Goal: Task Accomplishment & Management: Manage account settings

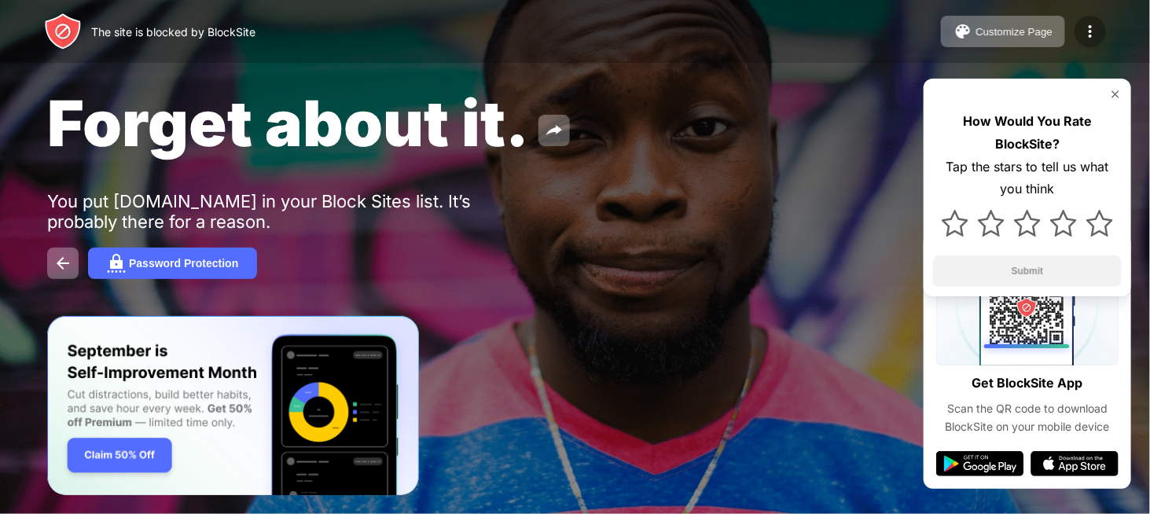
click at [1099, 36] on img at bounding box center [1090, 31] width 19 height 19
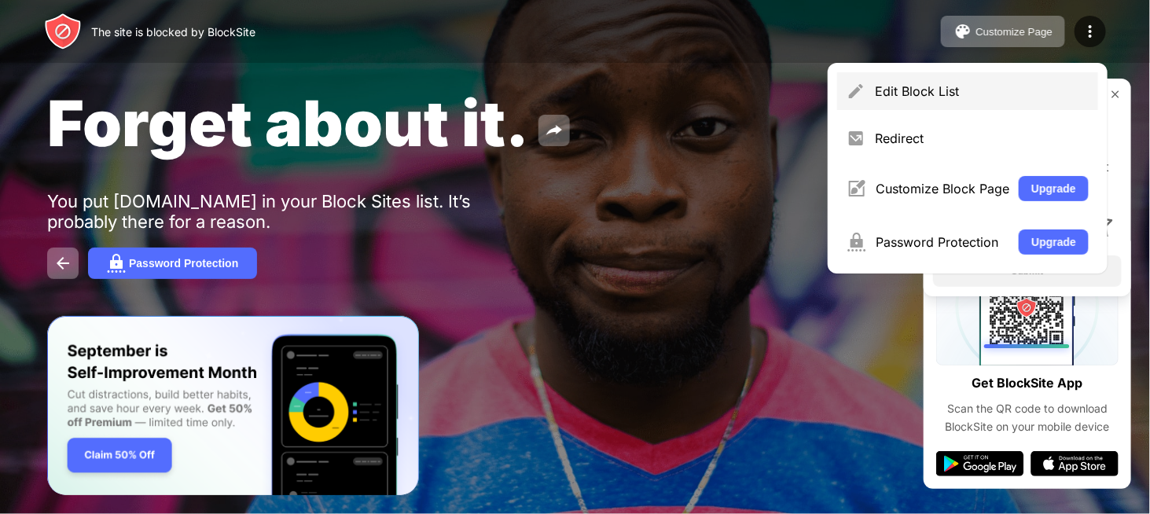
click at [1015, 94] on div "Edit Block List" at bounding box center [982, 91] width 214 height 16
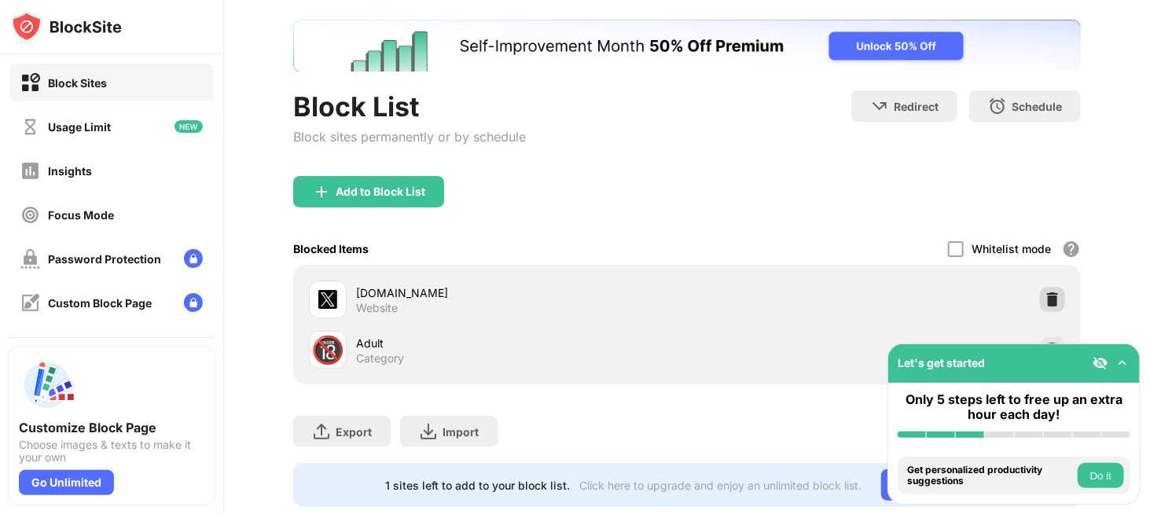
click at [1045, 293] on img at bounding box center [1053, 300] width 16 height 16
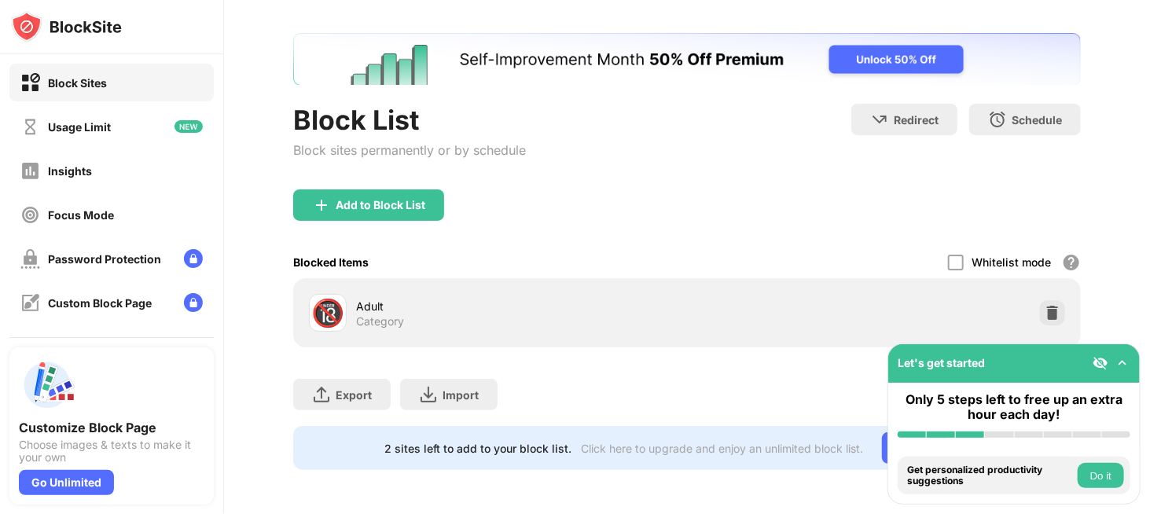
scroll to position [76, 0]
click at [393, 199] on div "Add to Block List" at bounding box center [381, 205] width 90 height 13
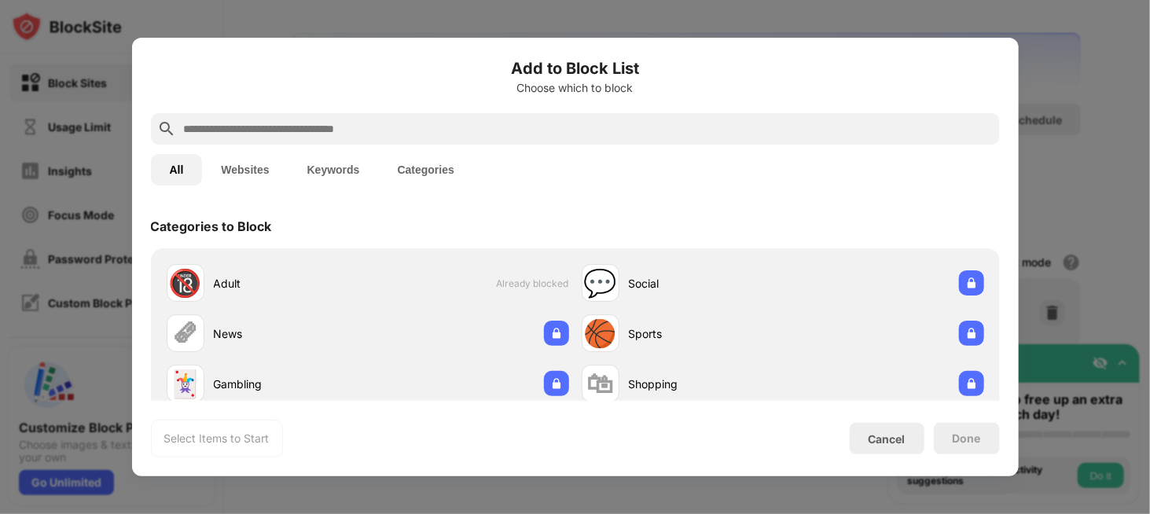
click at [346, 129] on input "text" at bounding box center [587, 128] width 811 height 19
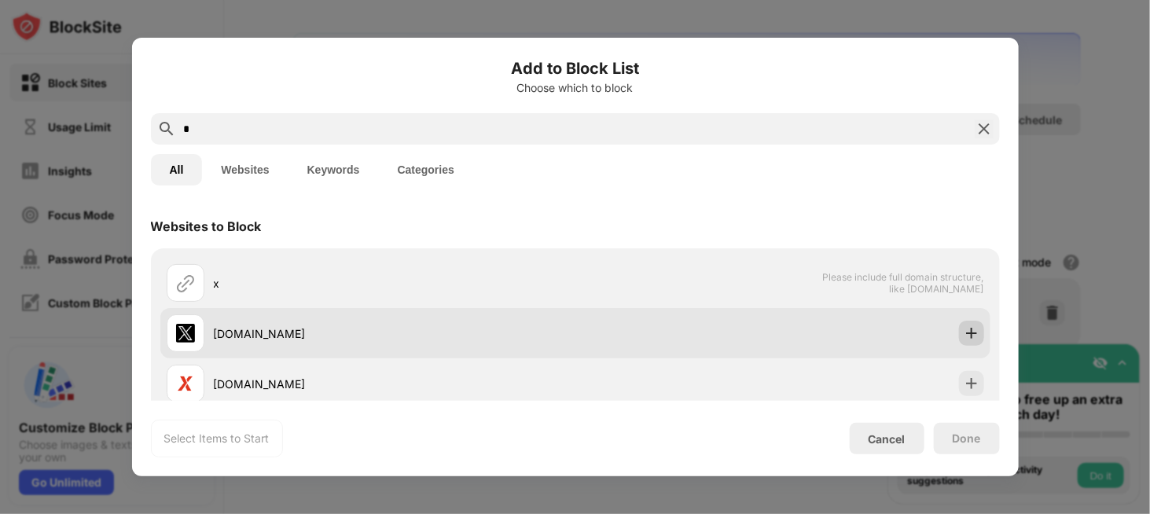
type input "*"
click at [964, 332] on img at bounding box center [972, 333] width 16 height 16
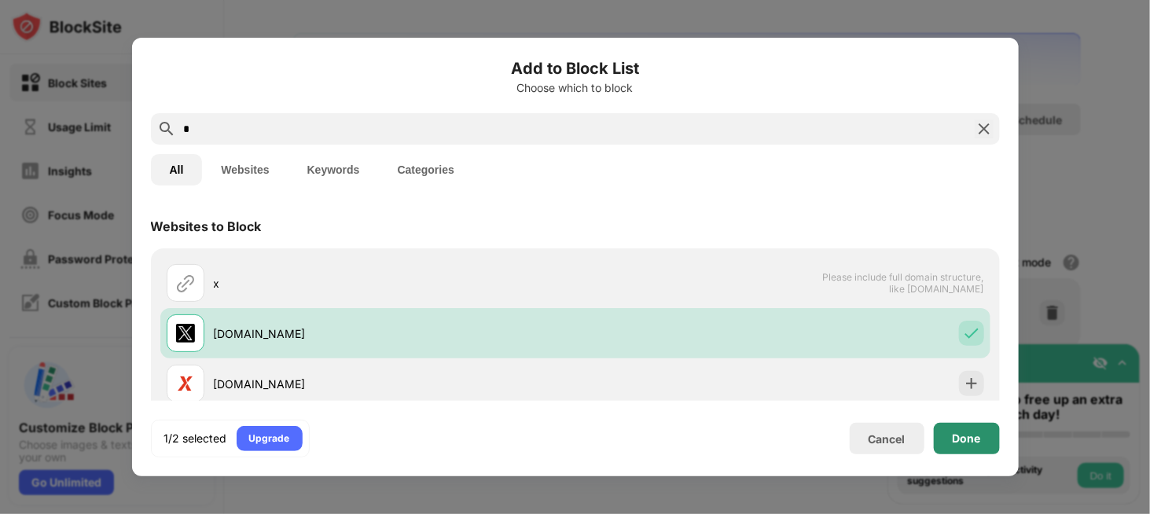
click at [974, 434] on div "Done" at bounding box center [967, 438] width 28 height 13
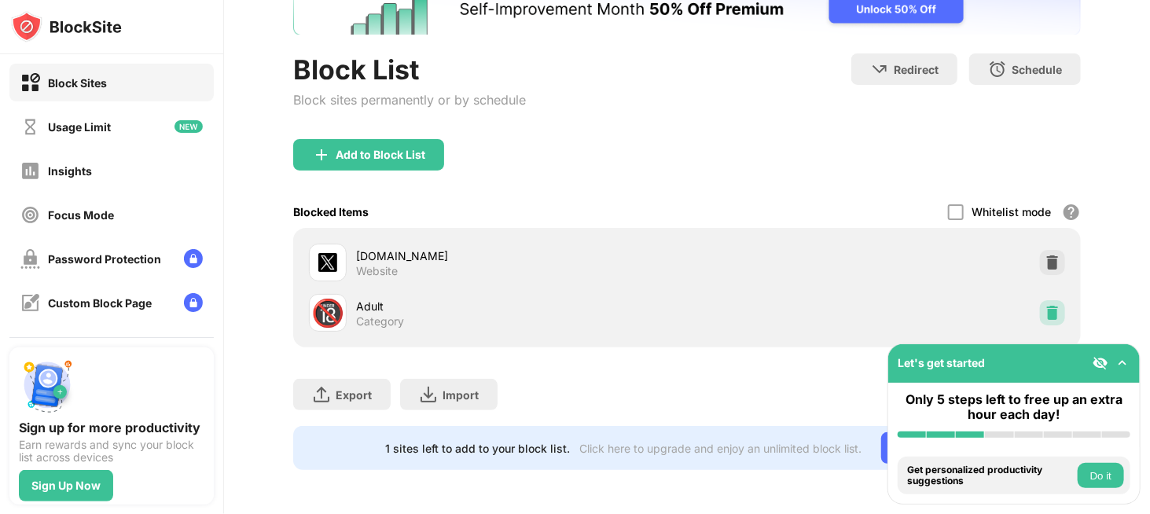
click at [1045, 305] on img at bounding box center [1053, 313] width 16 height 16
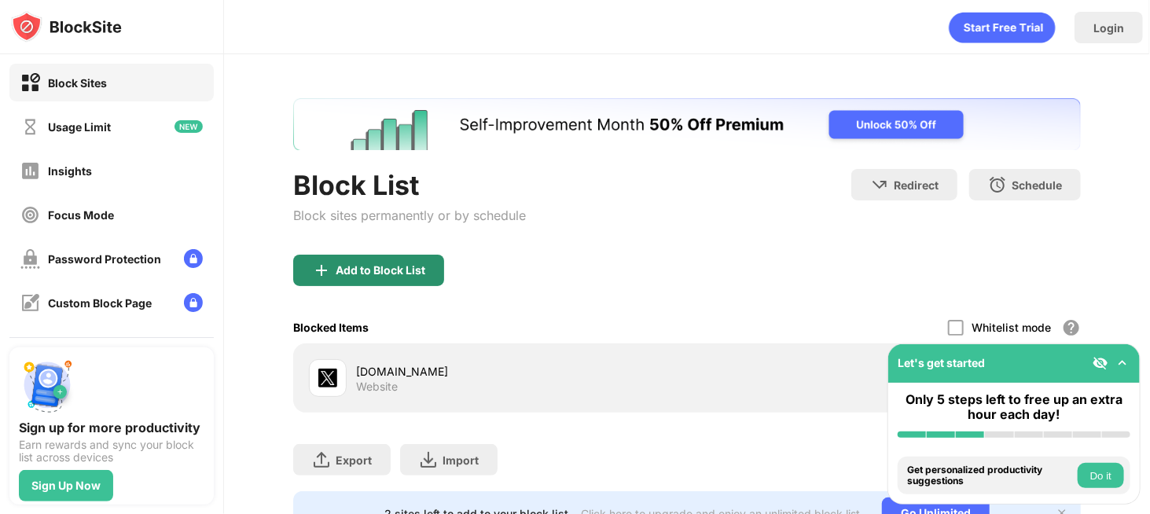
click at [420, 263] on div "Add to Block List" at bounding box center [368, 270] width 151 height 31
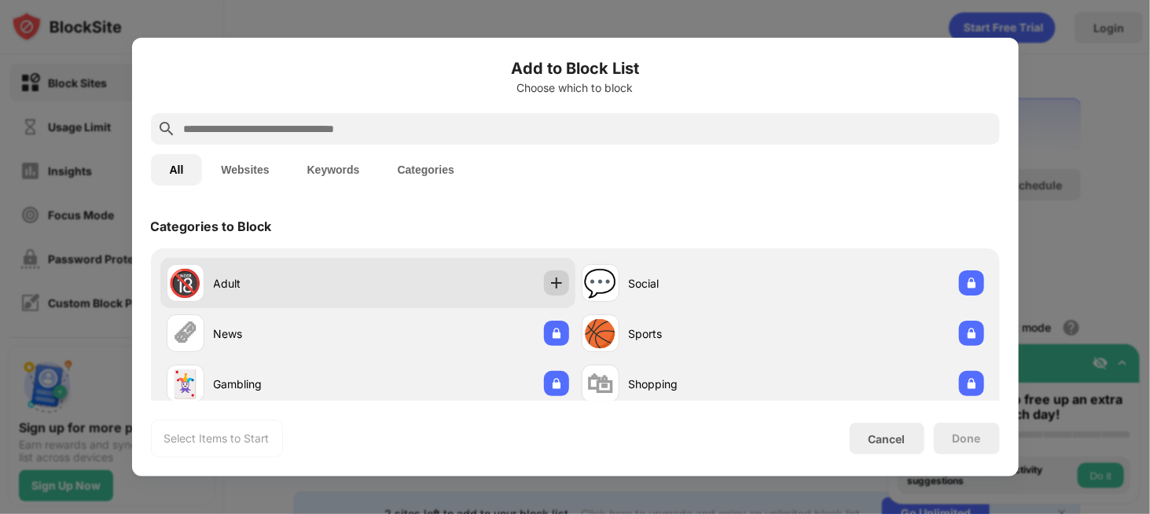
click at [553, 282] on img at bounding box center [557, 283] width 16 height 16
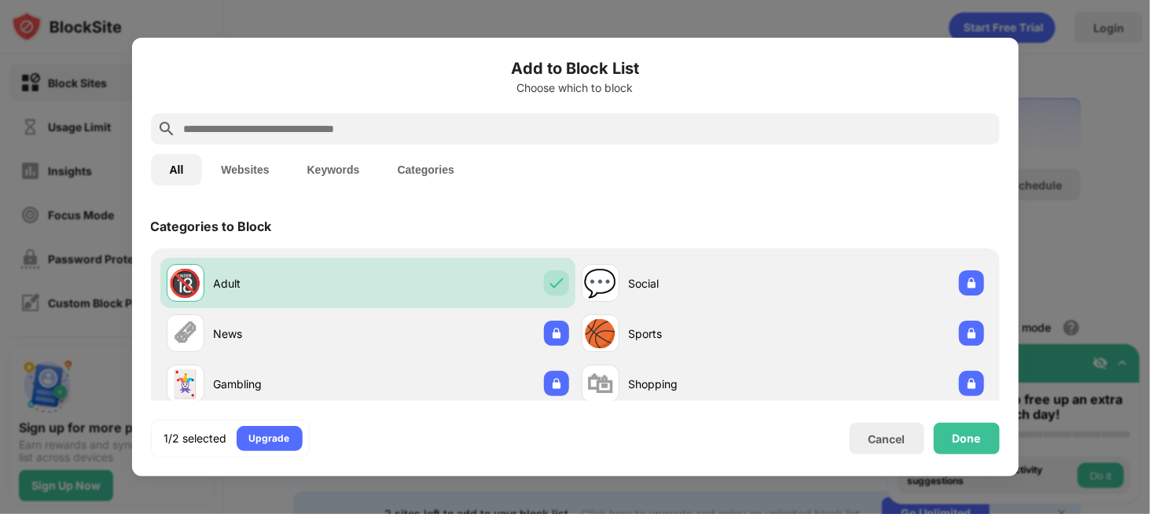
click at [943, 439] on div "Done" at bounding box center [967, 438] width 66 height 31
